Goal: Task Accomplishment & Management: Complete application form

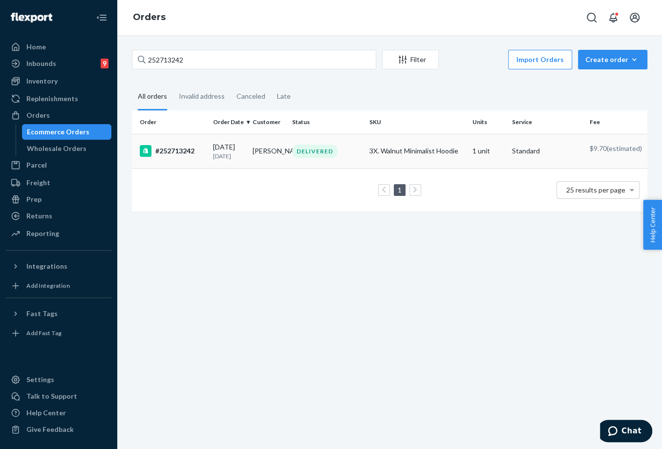
type input "252713242"
click at [277, 152] on td "[PERSON_NAME]" at bounding box center [269, 151] width 40 height 34
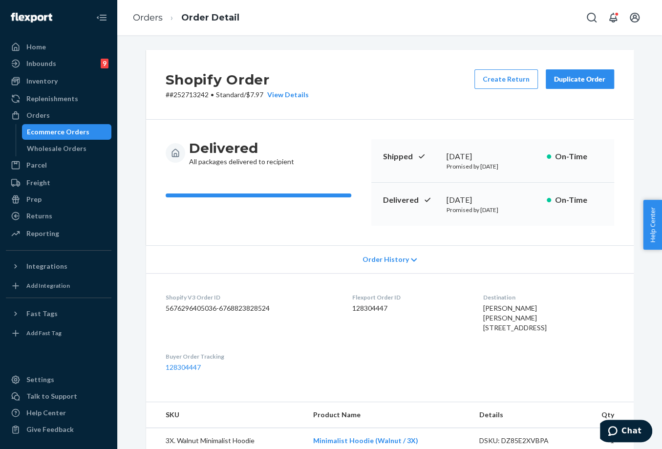
drag, startPoint x: 578, startPoint y: 82, endPoint x: 445, endPoint y: 57, distance: 135.6
click at [578, 82] on div "Duplicate Order" at bounding box center [580, 79] width 52 height 10
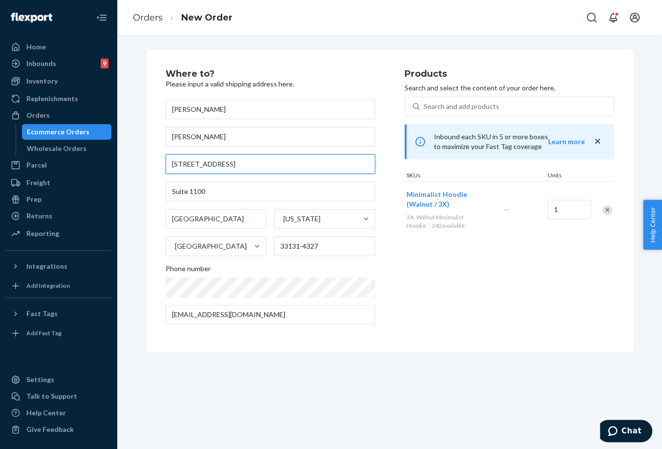
drag, startPoint x: 247, startPoint y: 163, endPoint x: 144, endPoint y: 162, distance: 103.0
click at [146, 162] on div "Where to? Please input a valid shipping address here. [PERSON_NAME] [PERSON_NAM…" at bounding box center [389, 201] width 487 height 302
paste input "[STREET_ADDRESS]"
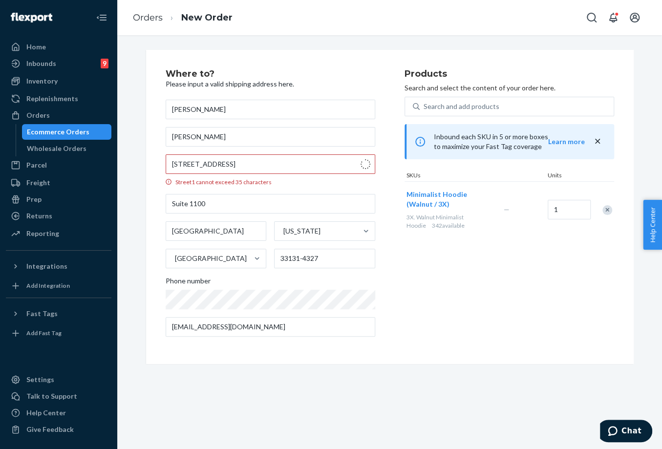
type input "[STREET_ADDRESS]"
type input "Greenacres"
type input "33467"
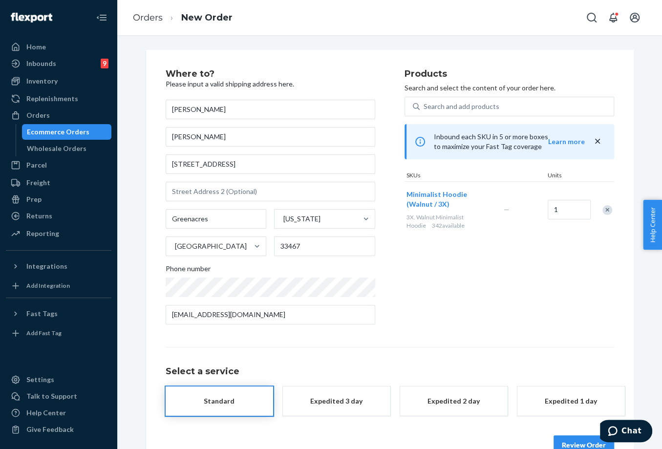
click at [471, 315] on div "Products Search and select the content of your order here. Search and add produ…" at bounding box center [508, 200] width 209 height 263
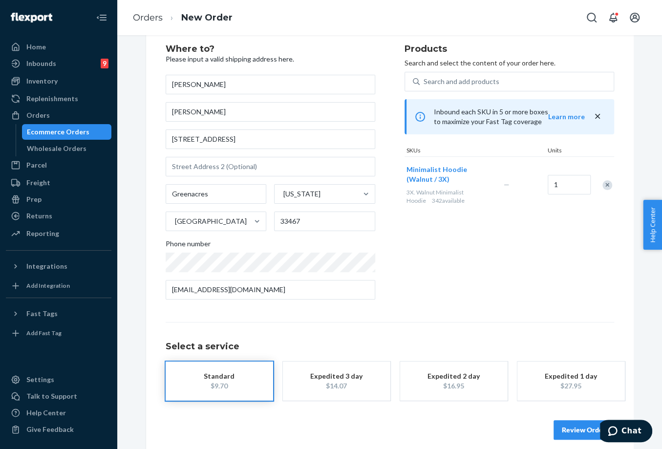
scroll to position [35, 0]
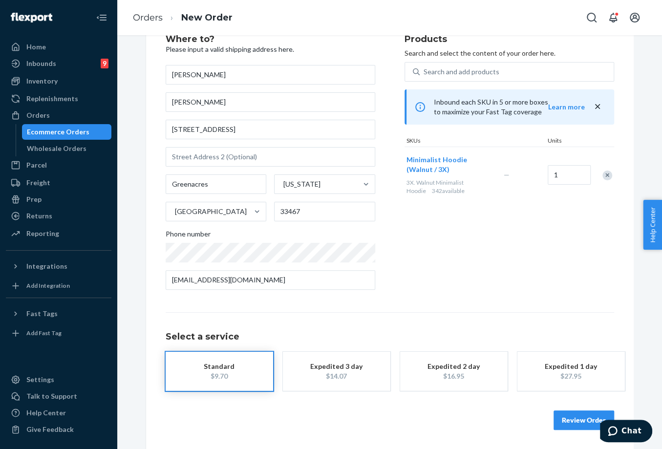
click at [578, 419] on button "Review Order" at bounding box center [583, 420] width 61 height 20
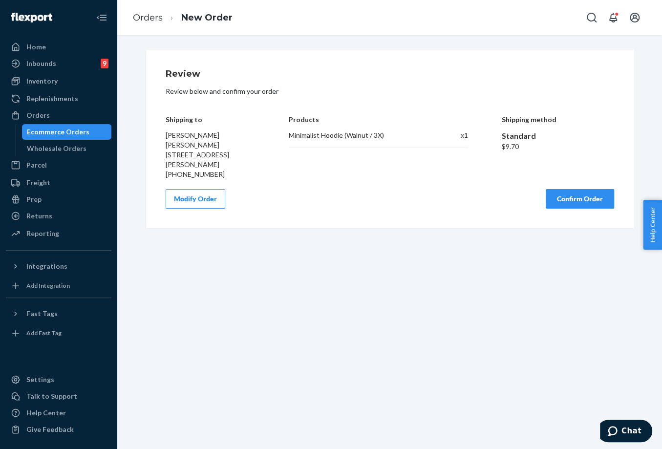
scroll to position [0, 0]
click at [572, 205] on button "Confirm Order" at bounding box center [579, 199] width 68 height 20
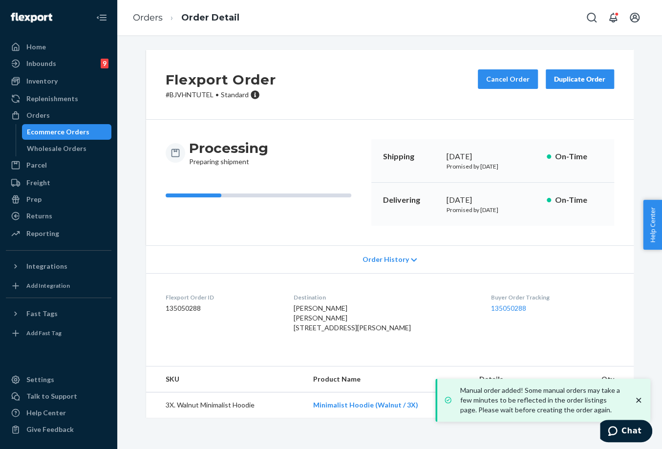
drag, startPoint x: 434, startPoint y: 202, endPoint x: 490, endPoint y: 251, distance: 74.8
click at [484, 202] on div "Delivering [DATE] Promised by [DATE] On-Time" at bounding box center [492, 204] width 243 height 43
copy div "[DATE]"
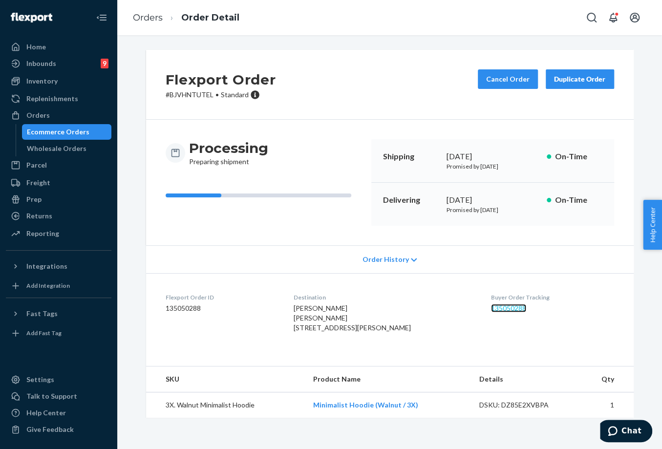
click at [512, 304] on link "135050288" at bounding box center [508, 308] width 35 height 8
